Goal: Task Accomplishment & Management: Manage account settings

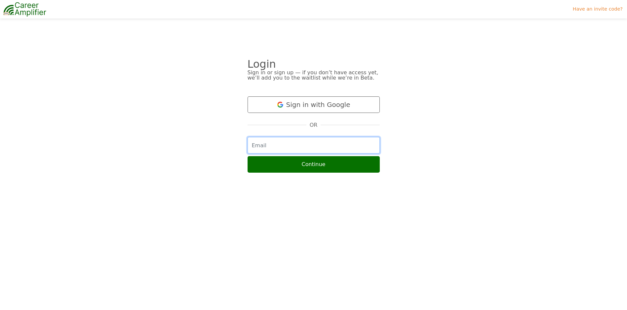
click at [290, 146] on input "email" at bounding box center [313, 145] width 132 height 17
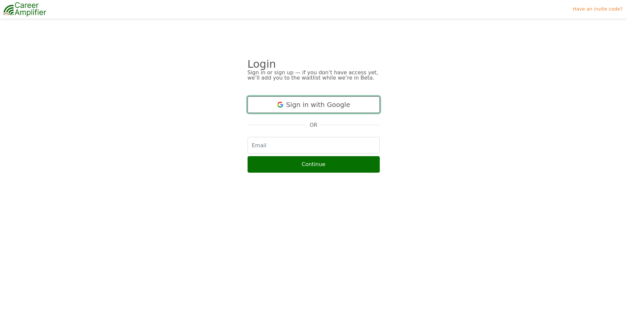
click at [296, 107] on button "Sign in with Google" at bounding box center [313, 104] width 132 height 17
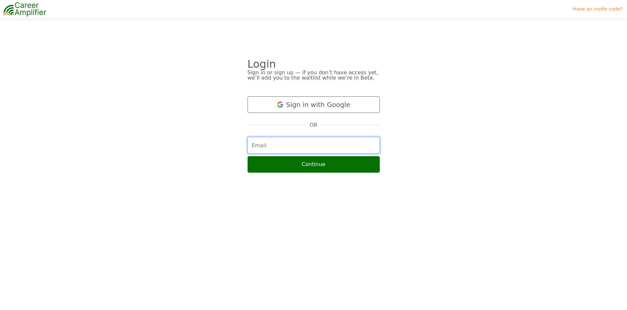
drag, startPoint x: 316, startPoint y: 142, endPoint x: 325, endPoint y: 132, distance: 13.6
click at [316, 142] on input "email" at bounding box center [313, 145] width 132 height 17
type input "dainapretus@gmail.com"
click at [247, 156] on button "Continue" at bounding box center [313, 164] width 132 height 17
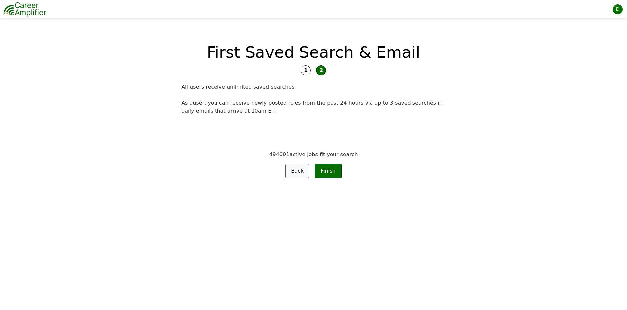
click at [25, 13] on img at bounding box center [24, 9] width 43 height 17
click at [618, 10] on div "D" at bounding box center [617, 9] width 10 height 10
click at [587, 40] on link "Settings" at bounding box center [596, 36] width 52 height 11
click at [322, 171] on button "Finish" at bounding box center [327, 171] width 27 height 15
click at [298, 174] on link "Back" at bounding box center [297, 171] width 24 height 14
